Goal: Download file/media

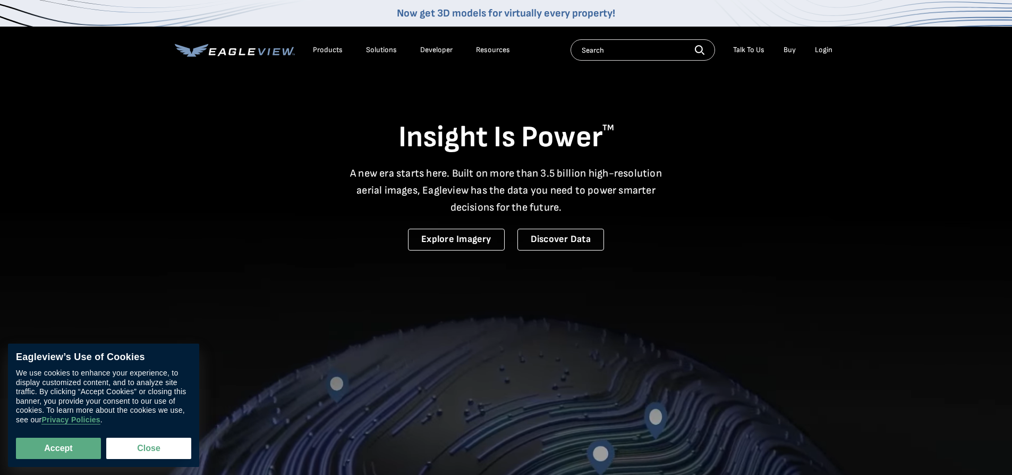
click at [824, 49] on div "Login" at bounding box center [824, 50] width 18 height 10
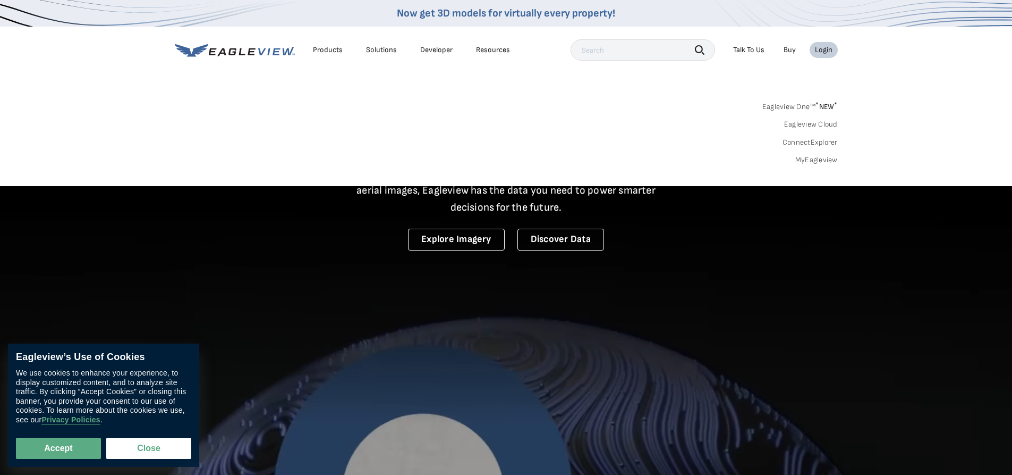
click at [812, 159] on link "MyEagleview" at bounding box center [817, 160] width 43 height 10
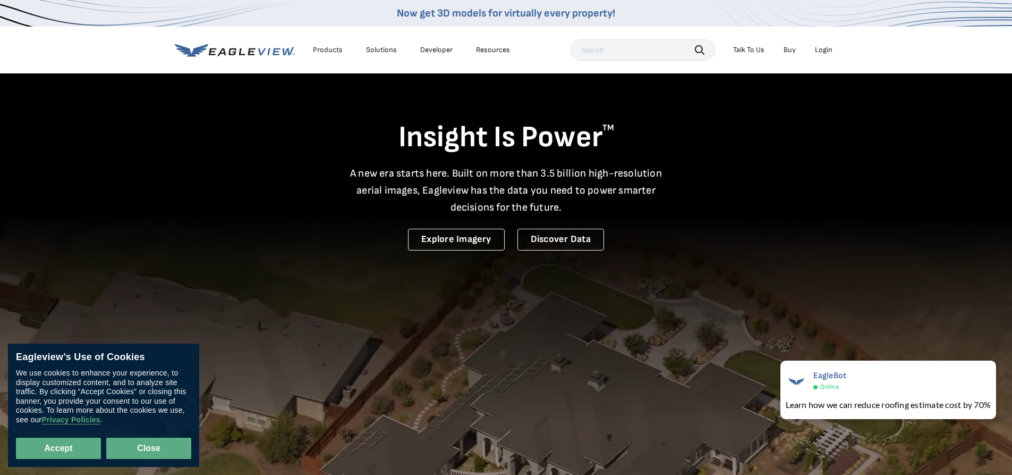
click at [147, 446] on button "Close" at bounding box center [148, 447] width 85 height 21
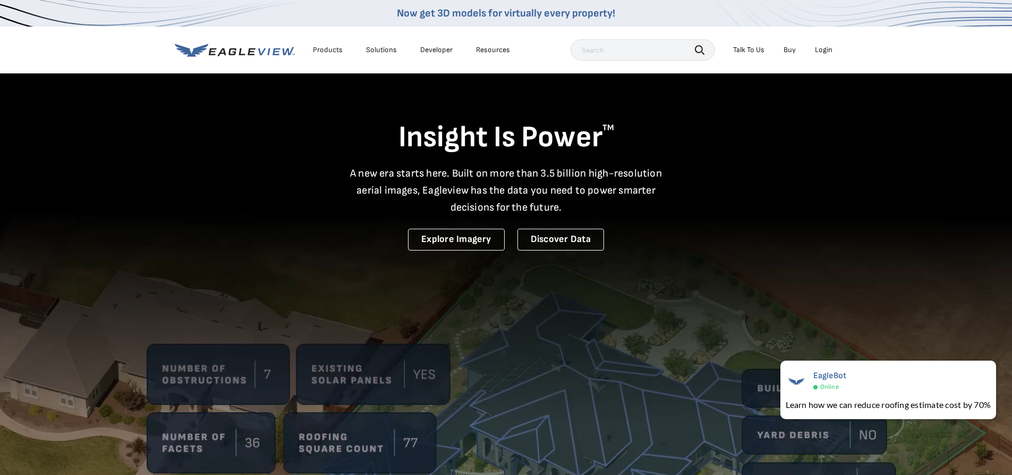
click at [824, 49] on div "Login" at bounding box center [824, 50] width 18 height 10
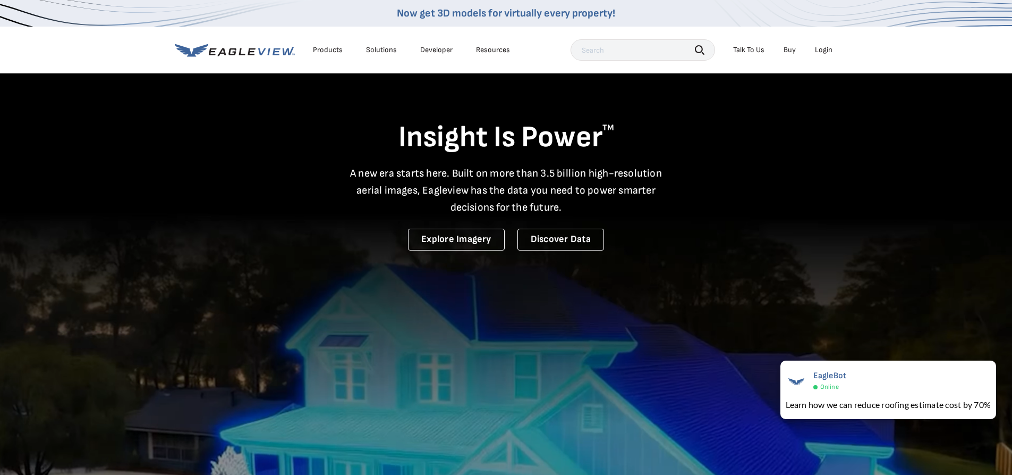
click at [827, 48] on div "Login" at bounding box center [824, 50] width 18 height 10
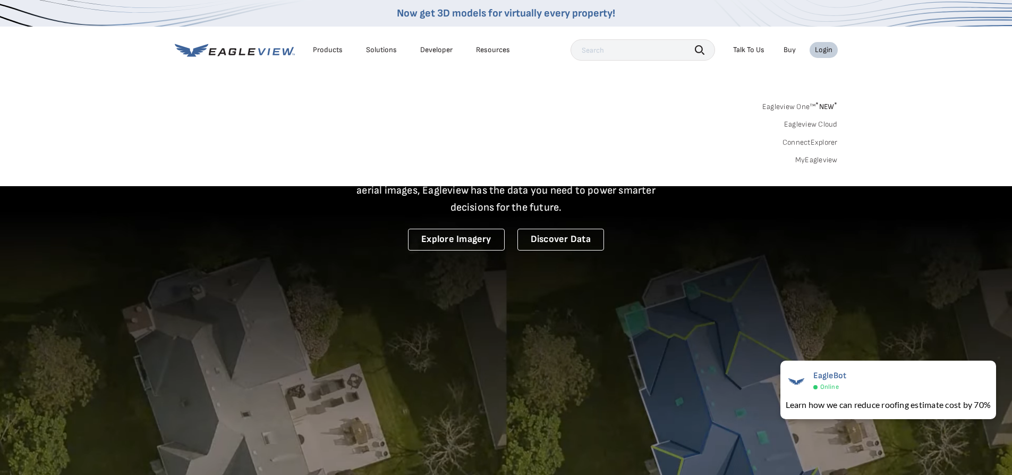
click at [820, 159] on link "MyEagleview" at bounding box center [817, 160] width 43 height 10
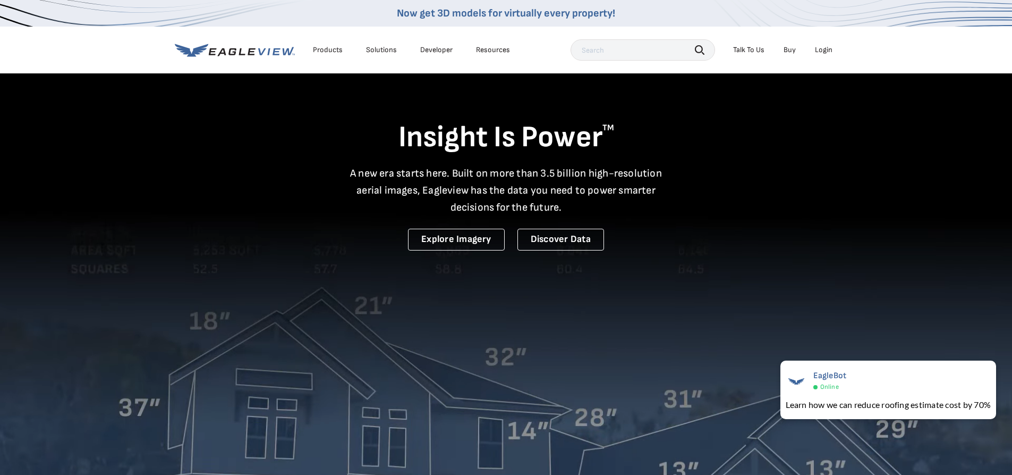
click at [824, 48] on div "Login" at bounding box center [824, 50] width 18 height 10
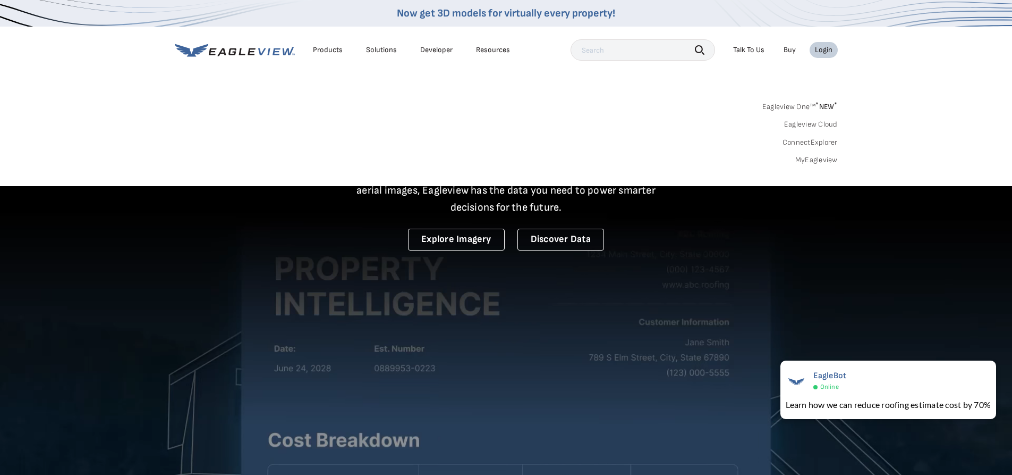
click at [820, 162] on link "MyEagleview" at bounding box center [817, 160] width 43 height 10
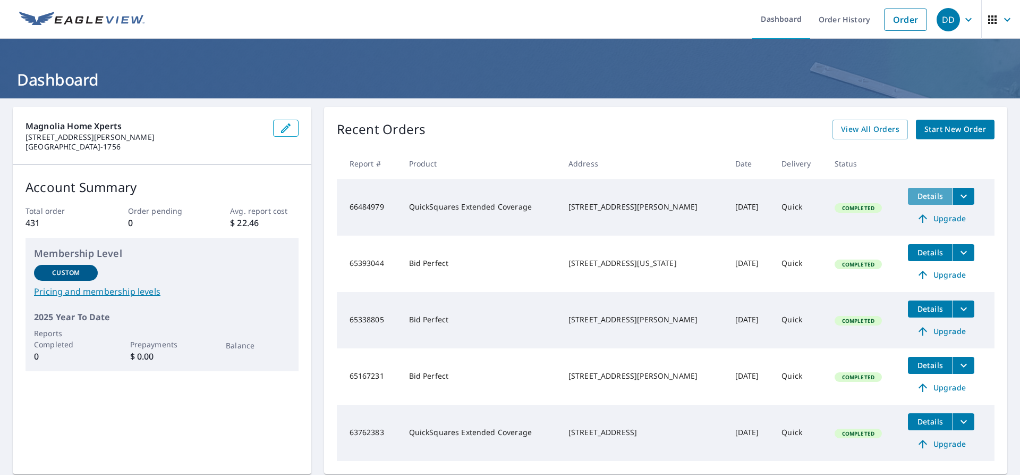
click at [922, 196] on span "Details" at bounding box center [931, 196] width 32 height 10
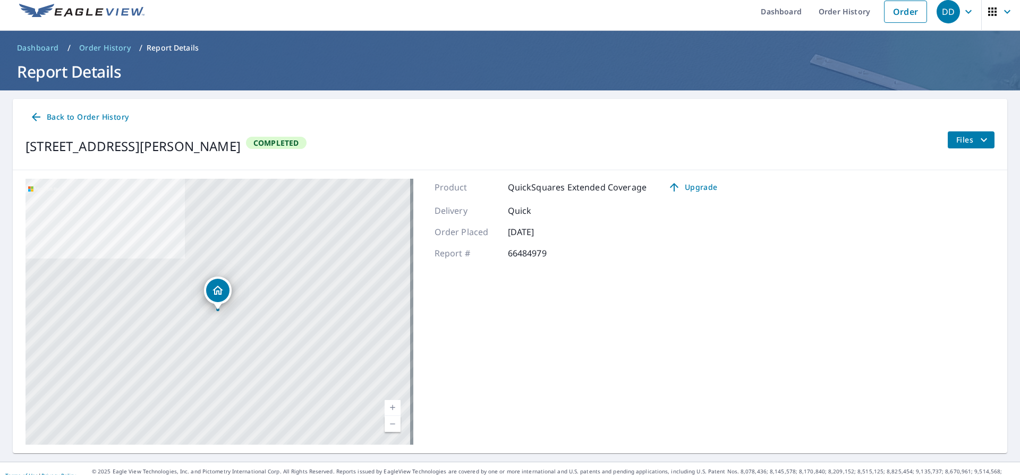
scroll to position [22, 0]
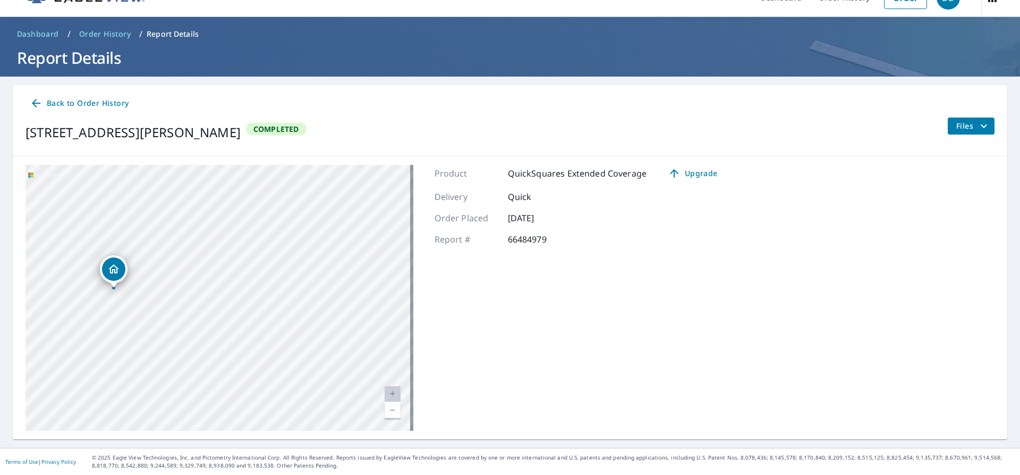
click at [117, 268] on icon "Dropped pin, building 1, Residential property, 12822 Forest Meadow Dr Cypress, …" at bounding box center [113, 268] width 11 height 9
click at [224, 280] on div "12822 Forest Meadow Dr Cypress, TX 77429" at bounding box center [229, 276] width 75 height 18
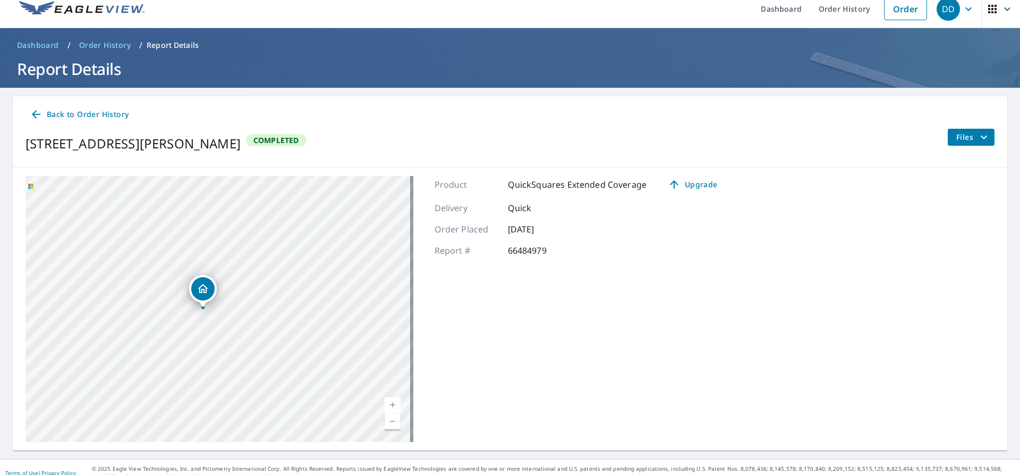
scroll to position [0, 0]
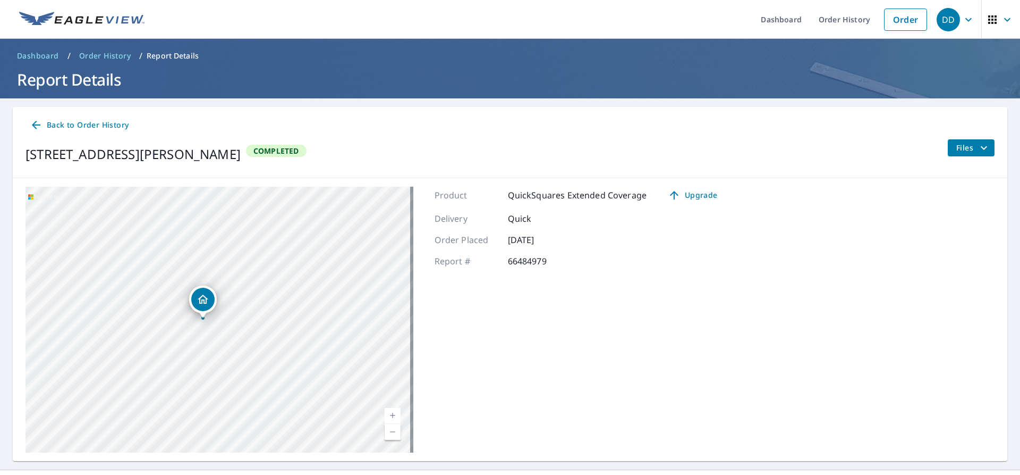
click at [957, 142] on span "Files" at bounding box center [974, 147] width 34 height 13
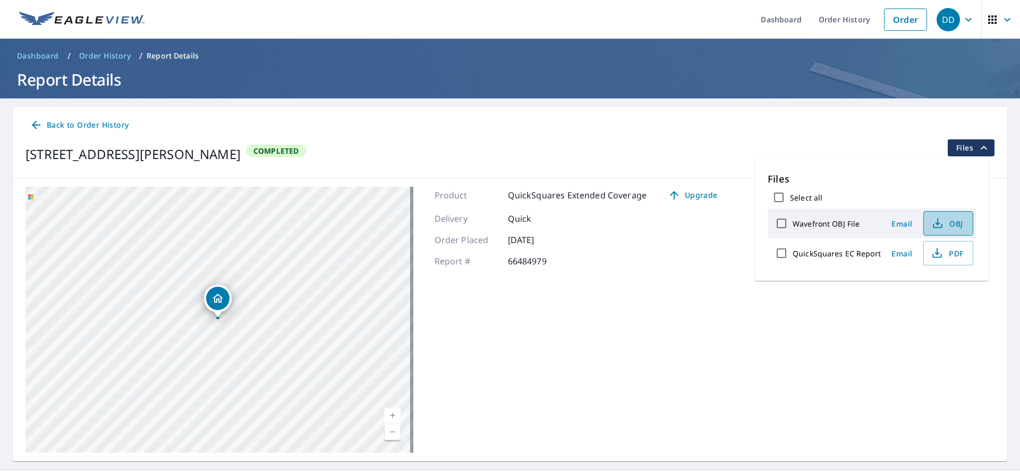
click at [952, 225] on span "OBJ" at bounding box center [948, 223] width 34 height 13
click at [949, 221] on span "OBJ" at bounding box center [948, 223] width 34 height 13
click at [945, 223] on span "OBJ" at bounding box center [948, 223] width 34 height 13
click at [658, 334] on div "Product QuickSquares Extended Coverage Upgrade Delivery Quick Order Placed Jul …" at bounding box center [581, 320] width 292 height 266
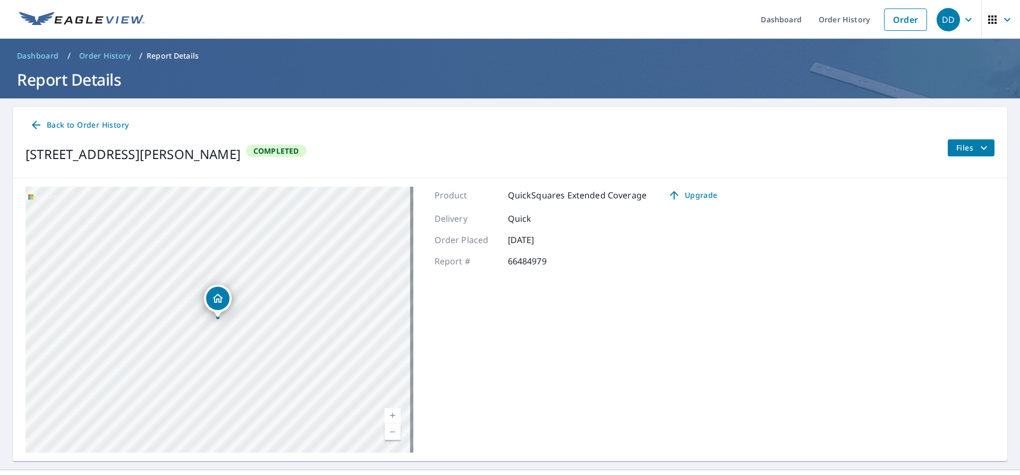
click at [1002, 21] on icon "button" at bounding box center [1007, 19] width 13 height 13
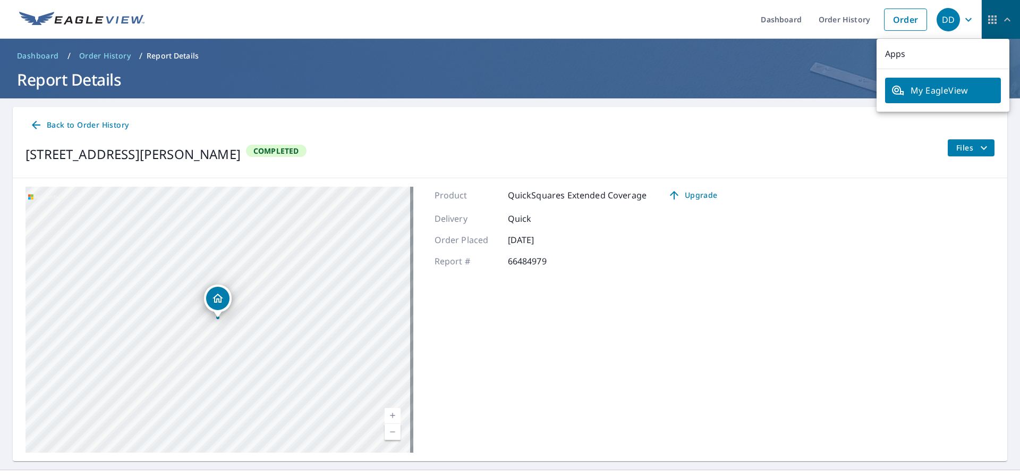
click at [1001, 17] on icon "button" at bounding box center [1007, 19] width 13 height 13
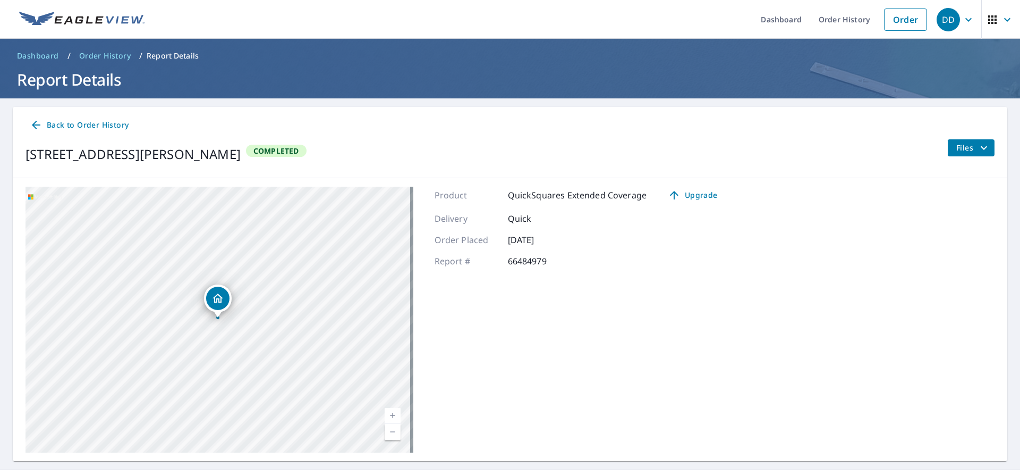
click at [953, 20] on span "DD" at bounding box center [957, 20] width 40 height 26
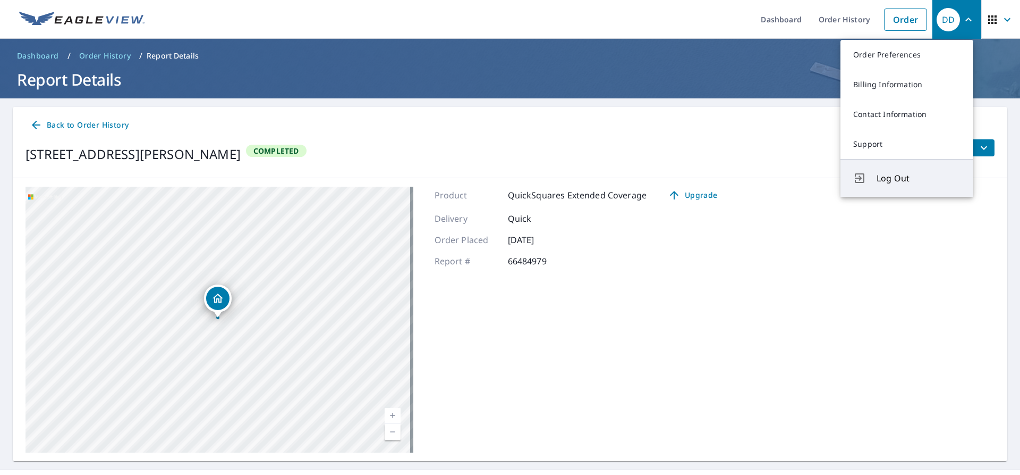
click at [901, 179] on span "Log Out" at bounding box center [919, 178] width 84 height 13
